Goal: Information Seeking & Learning: Learn about a topic

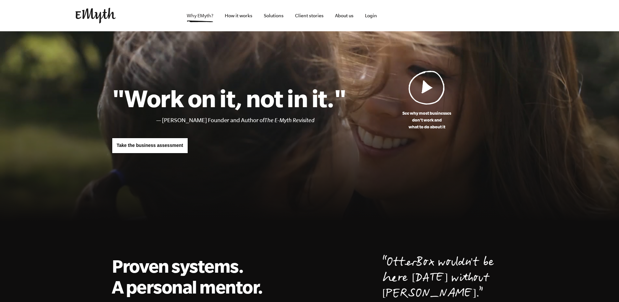
click at [196, 16] on link "Why EMyth?" at bounding box center [200, 15] width 37 height 31
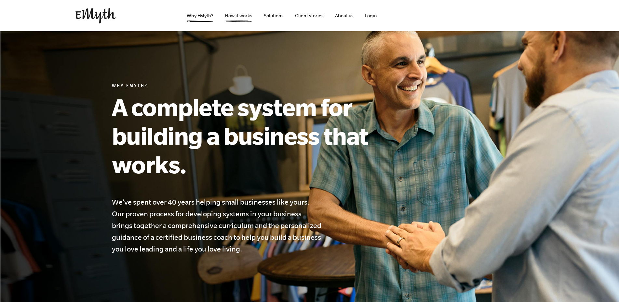
click at [249, 19] on link "How it works" at bounding box center [239, 15] width 38 height 31
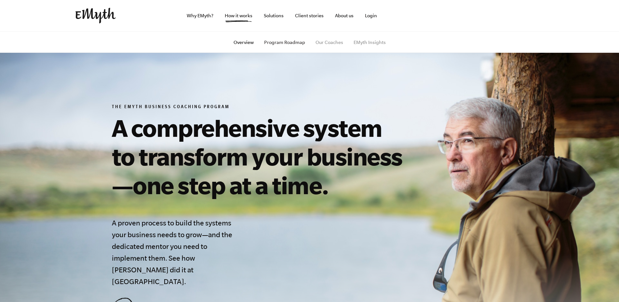
click at [287, 41] on link "Program Roadmap" at bounding box center [284, 42] width 41 height 5
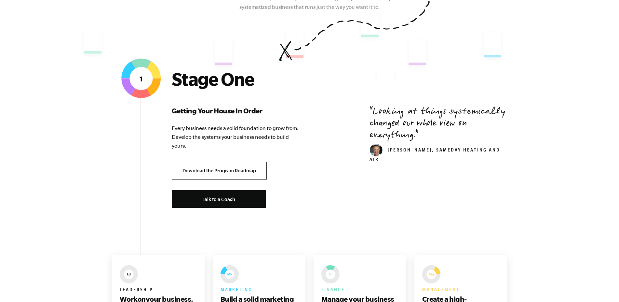
click at [244, 172] on link "Download the Program Roadmap" at bounding box center [219, 171] width 95 height 18
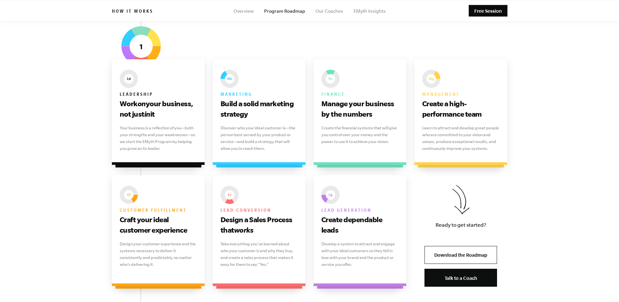
scroll to position [351, 0]
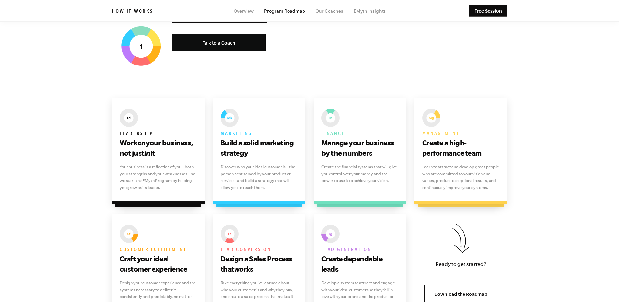
drag, startPoint x: 147, startPoint y: 62, endPoint x: 93, endPoint y: 80, distance: 56.4
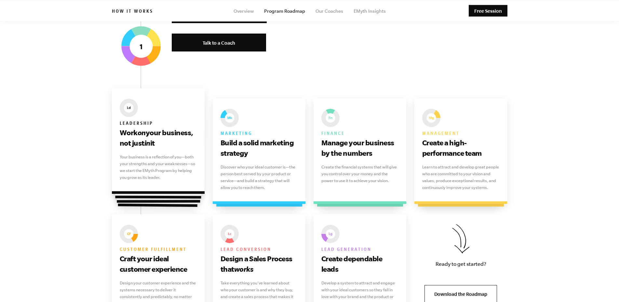
click at [180, 193] on div "Leadership Work on your business, not just in it Your business is a reflection …" at bounding box center [158, 140] width 93 height 105
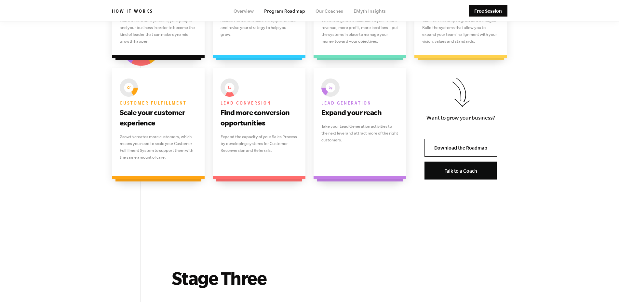
scroll to position [1012, 0]
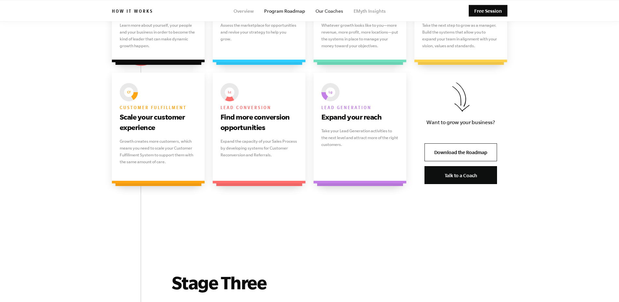
click at [330, 10] on link "Our Coaches" at bounding box center [330, 10] width 28 height 5
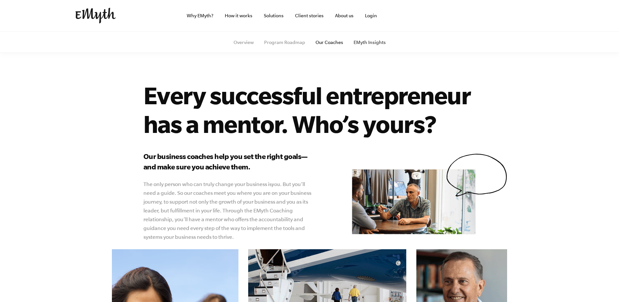
click at [370, 40] on link "EMyth Insights" at bounding box center [370, 42] width 32 height 5
click at [274, 14] on link "Solutions" at bounding box center [274, 15] width 30 height 31
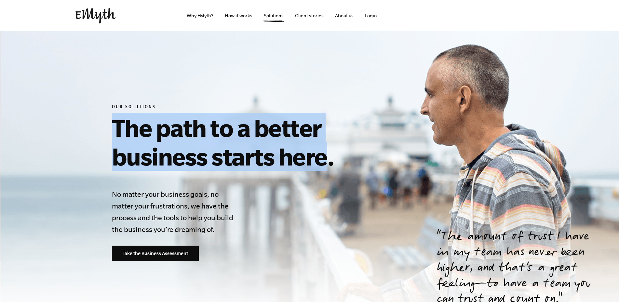
drag, startPoint x: 115, startPoint y: 129, endPoint x: 326, endPoint y: 162, distance: 214.3
click at [326, 162] on h1 "The path to a better business starts here." at bounding box center [260, 141] width 297 height 57
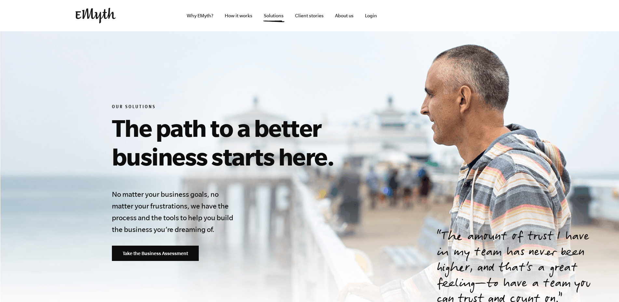
click at [336, 160] on h1 "The path to a better business starts here." at bounding box center [260, 141] width 297 height 57
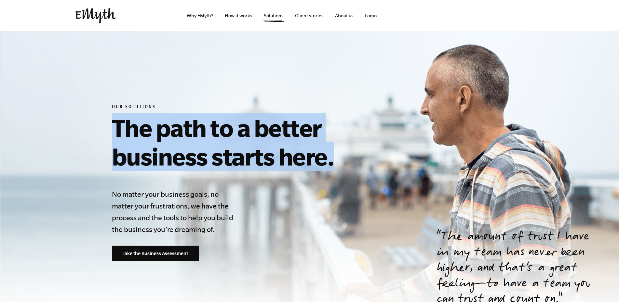
drag, startPoint x: 115, startPoint y: 127, endPoint x: 340, endPoint y: 159, distance: 226.5
click at [340, 159] on h1 "The path to a better business starts here." at bounding box center [260, 141] width 297 height 57
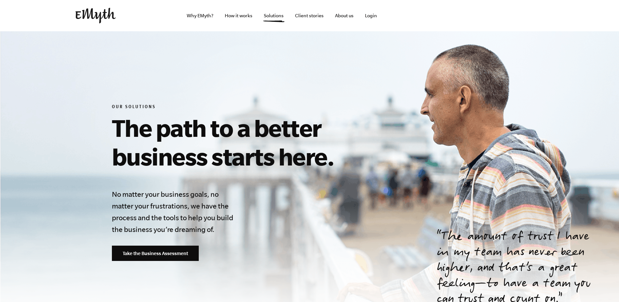
click at [332, 195] on div "Our Solutions The path to a better business starts here. No matter your busines…" at bounding box center [260, 182] width 297 height 156
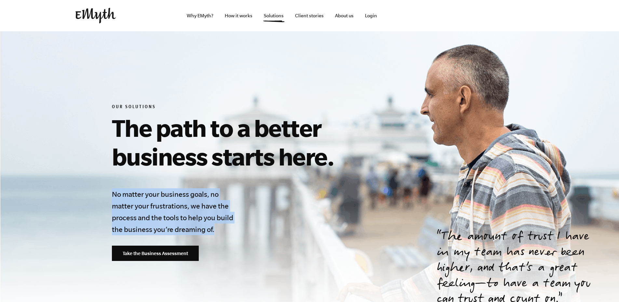
drag, startPoint x: 113, startPoint y: 195, endPoint x: 239, endPoint y: 236, distance: 133.2
click at [239, 236] on div "Our Solutions The path to a better business starts here. No matter your busines…" at bounding box center [260, 182] width 297 height 156
click at [278, 225] on div "Our Solutions The path to a better business starts here. No matter your busines…" at bounding box center [260, 182] width 297 height 156
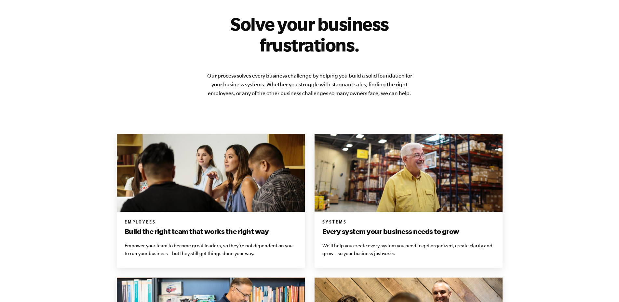
scroll to position [156, 0]
